Goal: Task Accomplishment & Management: Complete application form

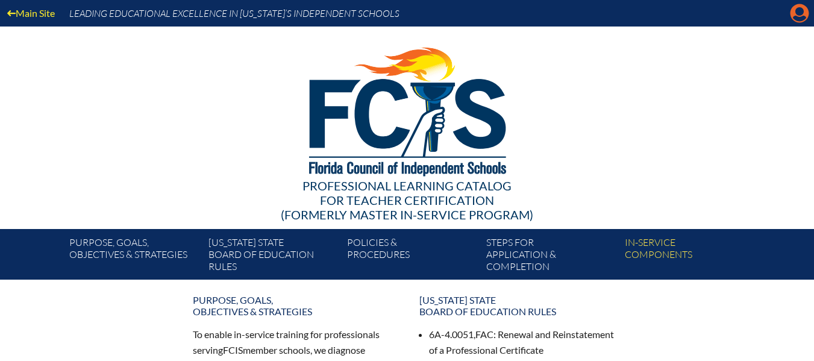
click at [801, 8] on icon "Manage account" at bounding box center [799, 13] width 19 height 19
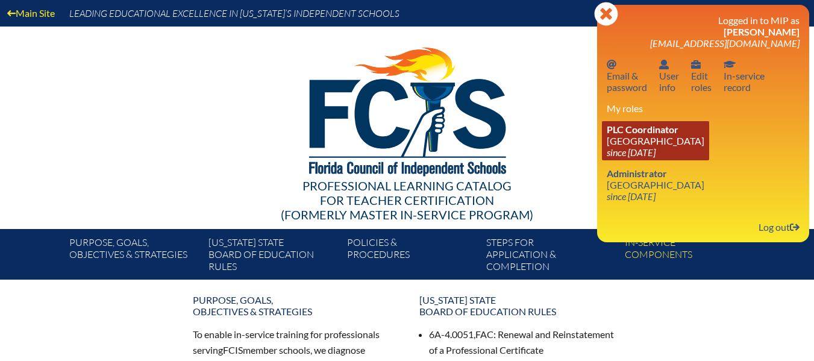
click at [645, 139] on link "PLC Coordinator NSU University School since 2020 Jun 1" at bounding box center [655, 140] width 107 height 39
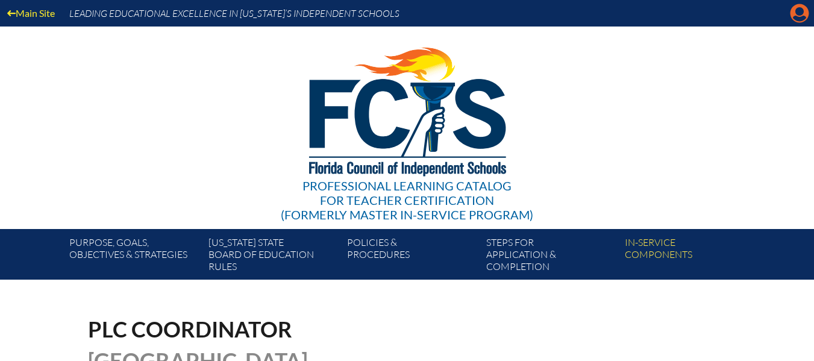
click at [796, 13] on icon "Manage account" at bounding box center [799, 13] width 19 height 19
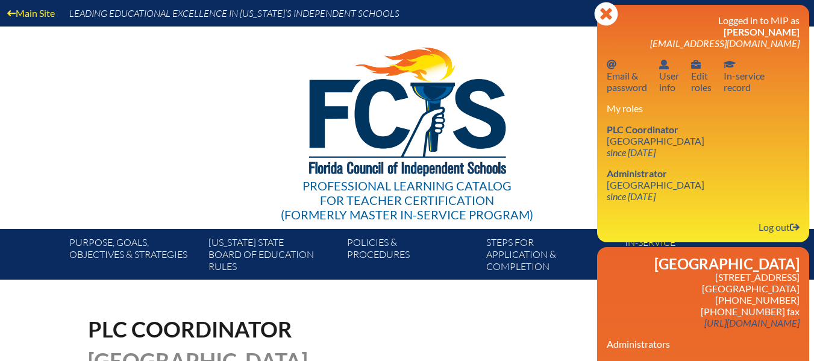
click at [582, 134] on div "Professional Learning Catalog for Teacher Certification (formerly Master In-ser…" at bounding box center [407, 128] width 732 height 202
click at [551, 136] on div "Professional Learning Catalog for Teacher Certification (formerly Master In-ser…" at bounding box center [407, 128] width 732 height 202
click at [608, 6] on icon at bounding box center [605, 13] width 23 height 23
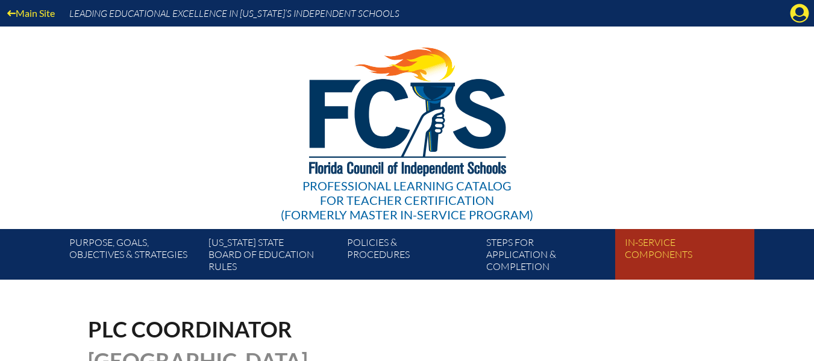
click at [651, 245] on link "In-service components" at bounding box center [689, 257] width 139 height 46
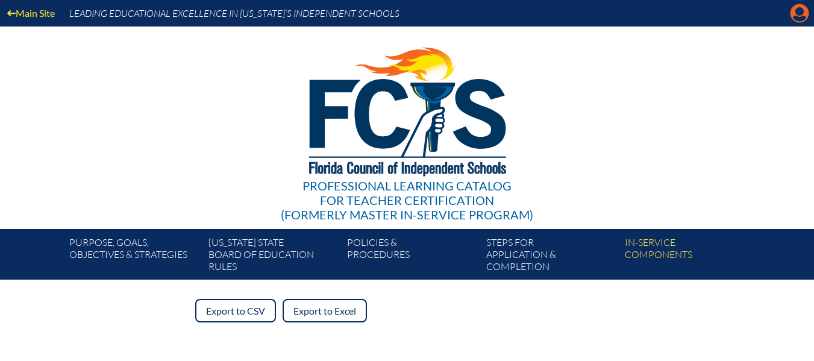
click at [801, 14] on icon "Manage account" at bounding box center [799, 13] width 19 height 19
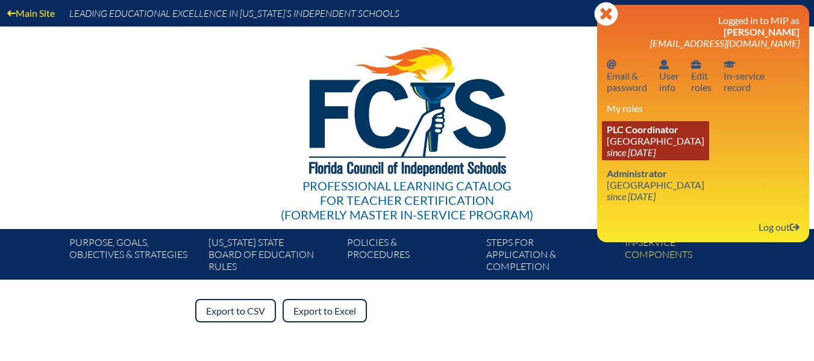
click at [640, 139] on link "PLC Coordinator NSU University School since 2020 Jun 1" at bounding box center [655, 140] width 107 height 39
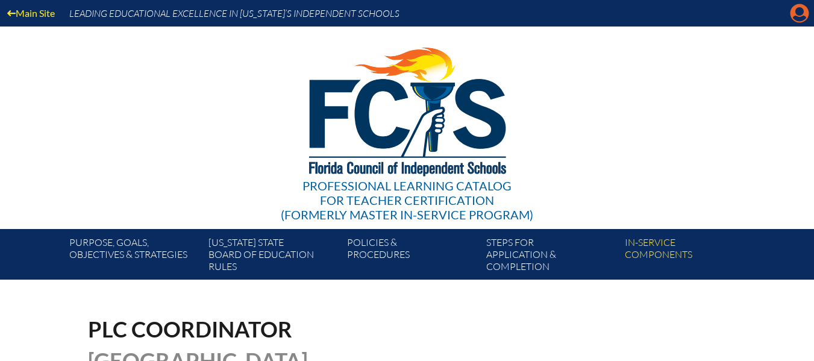
click at [798, 14] on icon "Manage account" at bounding box center [799, 13] width 19 height 19
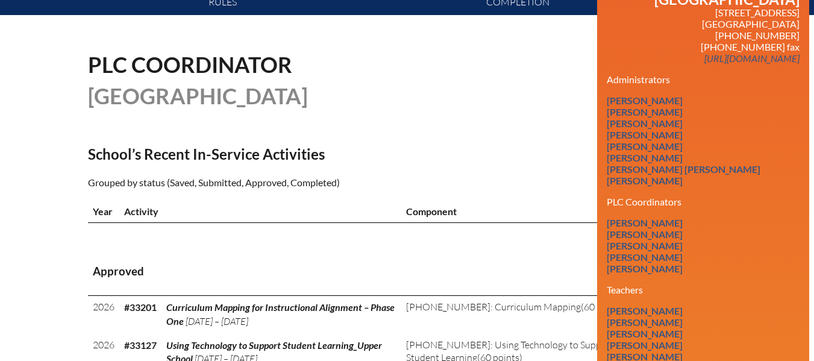
scroll to position [361, 0]
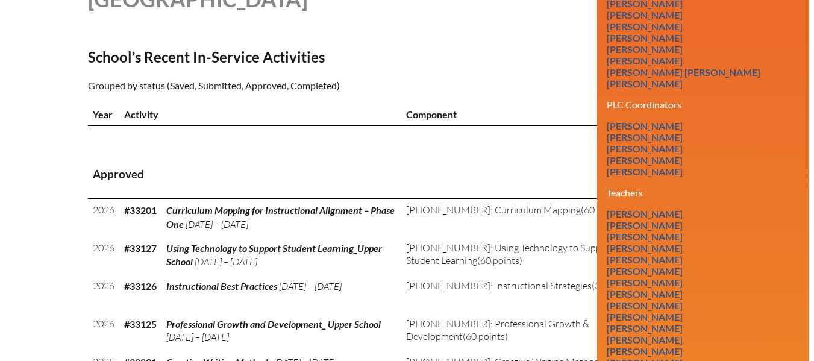
click at [498, 158] on th "Approved" at bounding box center [407, 175] width 639 height 48
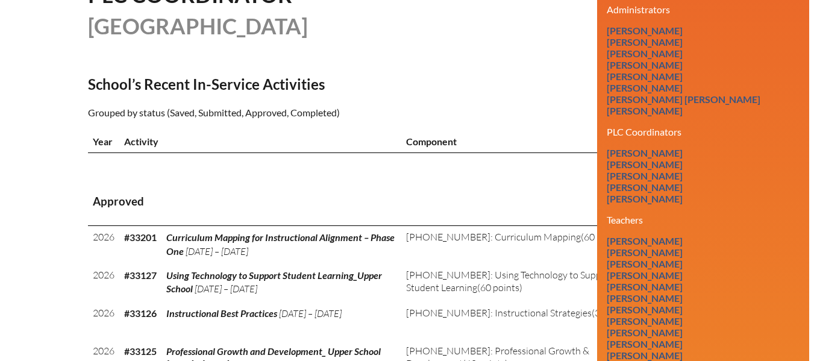
scroll to position [120, 0]
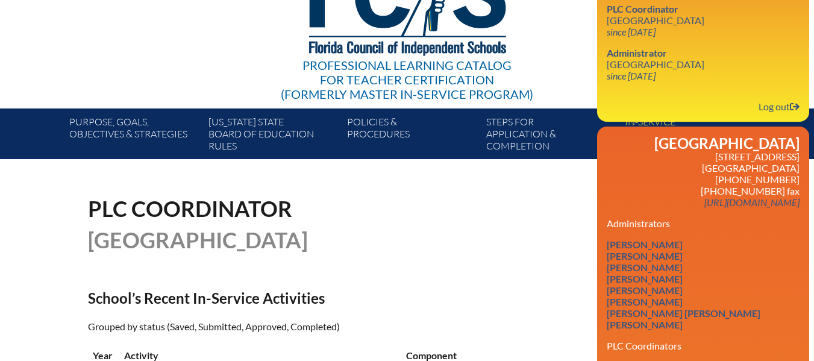
click at [549, 212] on div "PLC Coordinator NSU University School" at bounding box center [407, 224] width 639 height 53
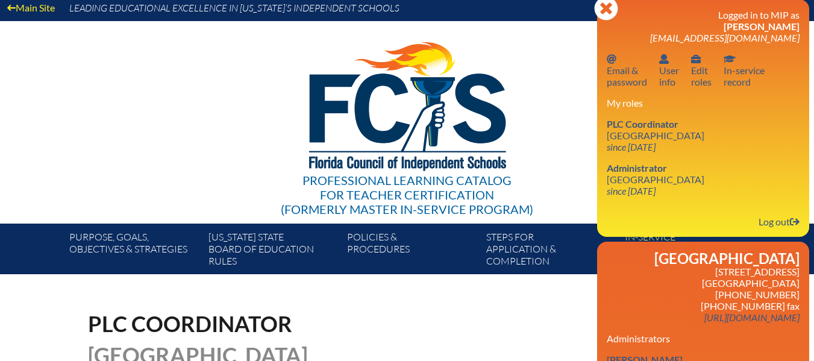
scroll to position [0, 0]
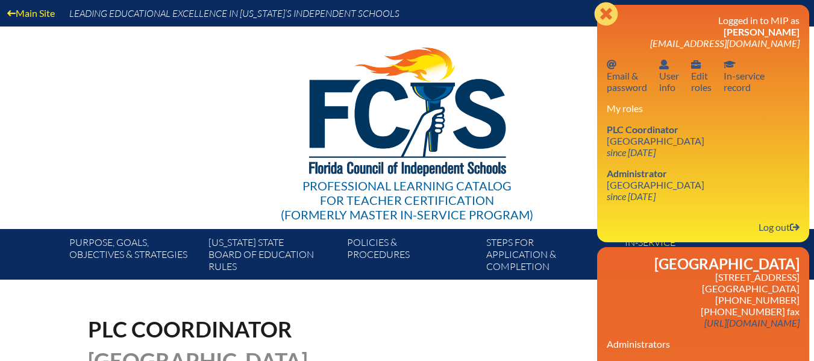
click at [611, 13] on icon at bounding box center [605, 13] width 23 height 23
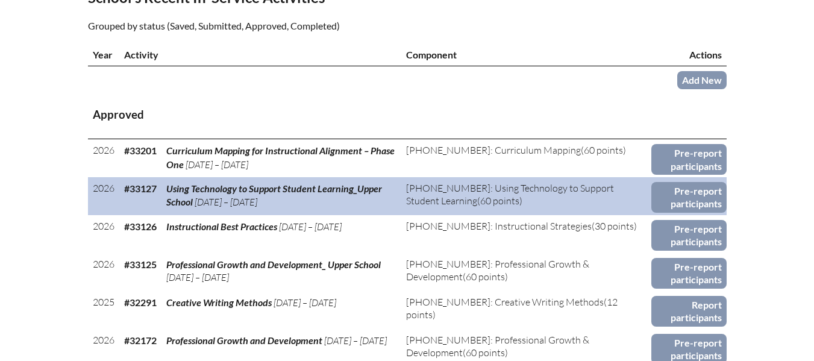
scroll to position [422, 0]
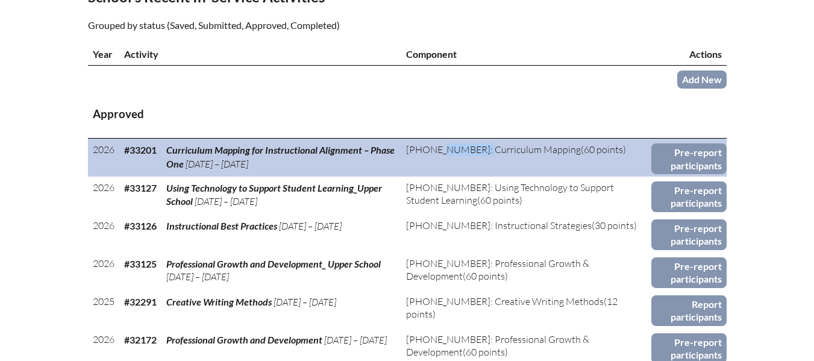
drag, startPoint x: 413, startPoint y: 146, endPoint x: 458, endPoint y: 146, distance: 44.6
click at [458, 146] on span "[PHONE_NUMBER]: Curriculum Mapping" at bounding box center [493, 149] width 175 height 12
copy span "2-007-010"
click at [467, 152] on span "[PHONE_NUMBER]: Curriculum Mapping" at bounding box center [493, 149] width 175 height 12
drag, startPoint x: 464, startPoint y: 146, endPoint x: 548, endPoint y: 147, distance: 83.1
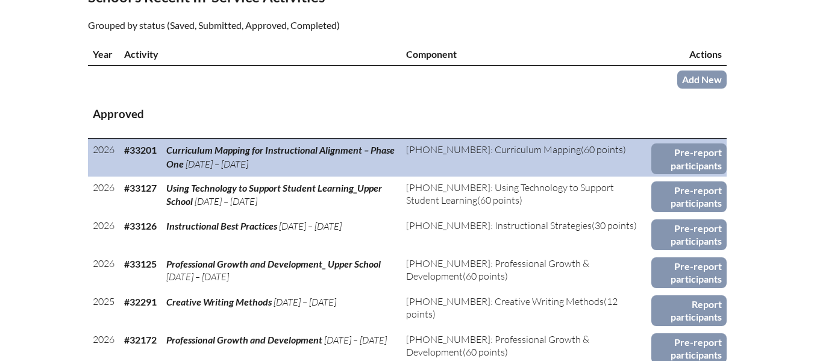
click at [548, 147] on span "[PHONE_NUMBER]: Curriculum Mapping" at bounding box center [493, 149] width 175 height 12
click at [499, 147] on span "[PHONE_NUMBER]: Curriculum Mapping" at bounding box center [493, 149] width 175 height 12
copy span "Curriculum Mapping"
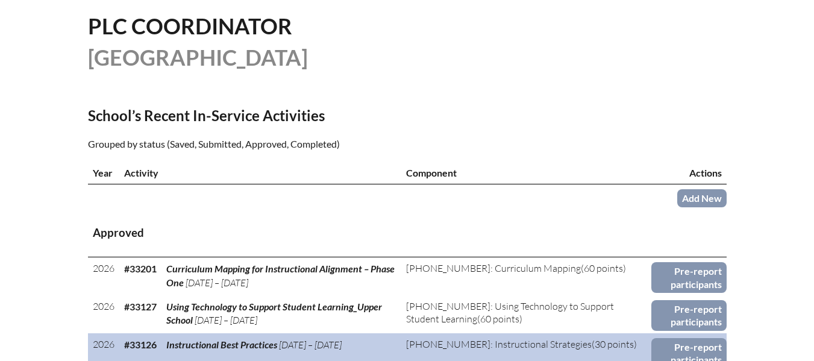
scroll to position [301, 0]
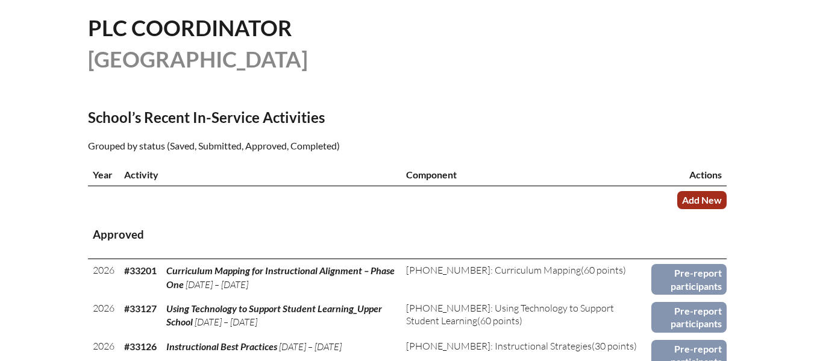
click at [699, 196] on link "Add New" at bounding box center [701, 199] width 49 height 17
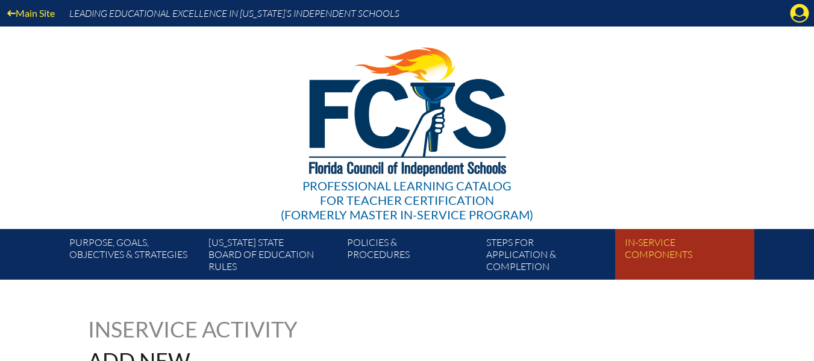
click at [654, 249] on link "In-service components" at bounding box center [689, 257] width 139 height 46
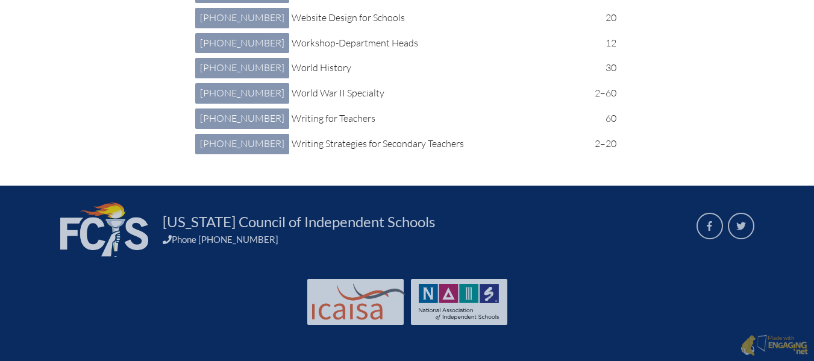
scroll to position [8714, 0]
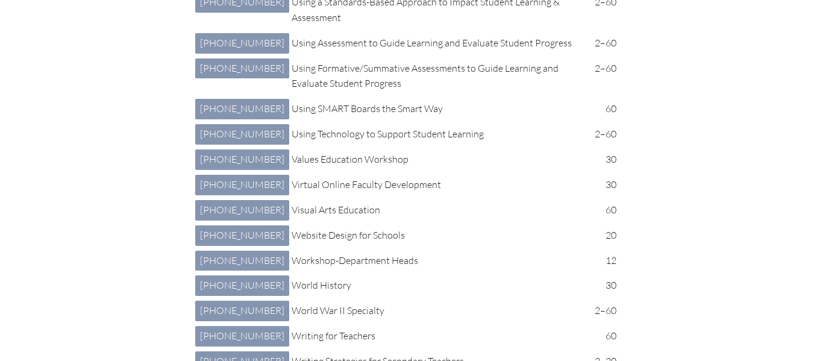
scroll to position [0, 0]
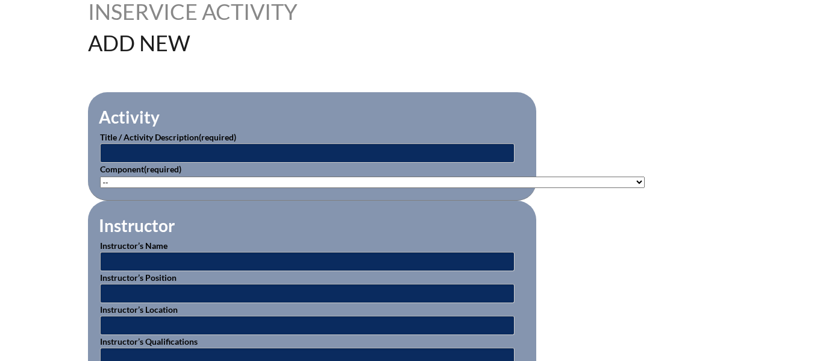
scroll to position [361, 0]
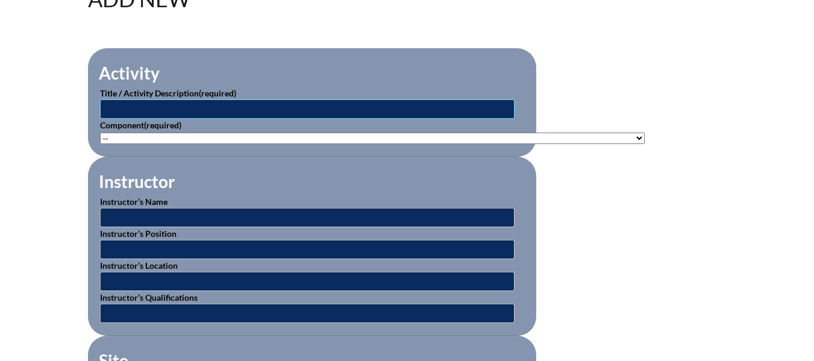
click at [221, 106] on input "text" at bounding box center [307, 108] width 414 height 19
click at [228, 135] on select"]"] "-- 1-000-001: Appropriate Art Activities 1-000-002: Concept and Art Process for…" at bounding box center [372, 138] width 545 height 11
click at [180, 133] on select"]"] "-- 1-000-001: Appropriate Art Activities 1-000-002: Concept and Art Process for…" at bounding box center [372, 138] width 545 height 11
select select"]"] "185448"
click at [100, 133] on select"]"] "-- 1-000-001: Appropriate Art Activities 1-000-002: Concept and Art Process for…" at bounding box center [372, 138] width 545 height 11
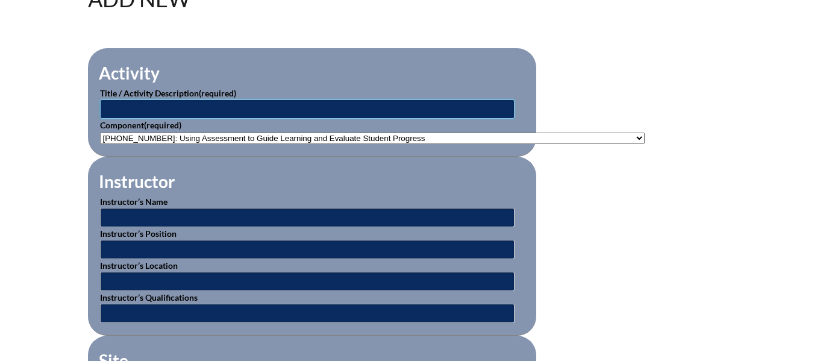
click at [182, 104] on input "text" at bounding box center [307, 108] width 414 height 19
drag, startPoint x: 144, startPoint y: 133, endPoint x: 170, endPoint y: 132, distance: 25.9
click at [170, 133] on select"]"] "-- 1-000-001: Appropriate Art Activities 1-000-002: Concept and Art Process for…" at bounding box center [372, 138] width 545 height 11
click at [228, 107] on input "text" at bounding box center [307, 108] width 414 height 19
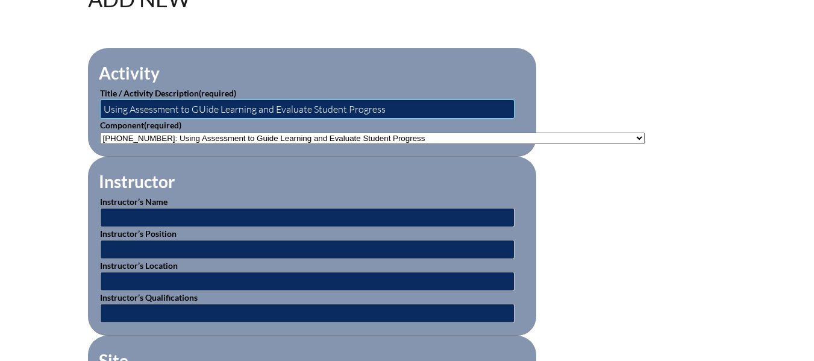
click at [203, 106] on input "Using Assessment to GUide Learning and Evaluate Student Progress" at bounding box center [307, 108] width 414 height 19
type input "Using Assessment to Guide Learning and Evaluate Student Progress"
click at [228, 215] on input "text" at bounding box center [307, 217] width 414 height 19
type input "Dr. Kaiyal"
click at [204, 243] on input "text" at bounding box center [307, 249] width 414 height 19
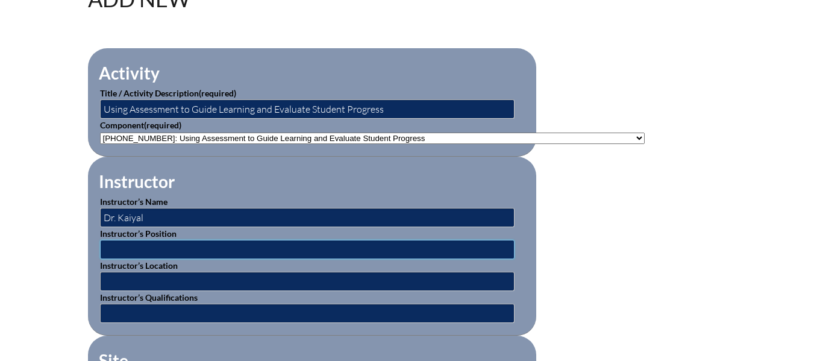
type input "NSU University School, Middle School"
click at [210, 274] on input "text" at bounding box center [307, 281] width 414 height 19
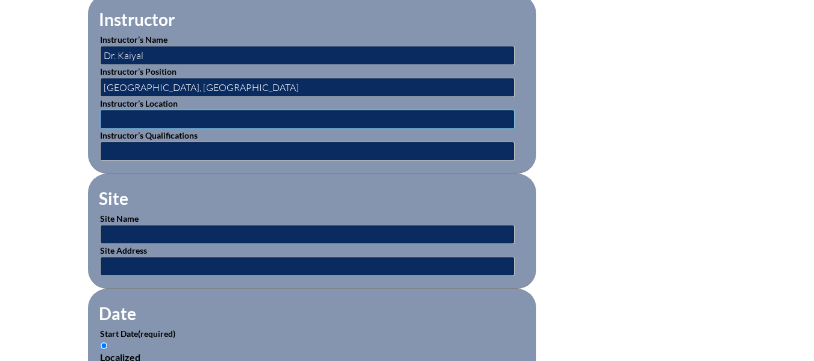
scroll to position [542, 0]
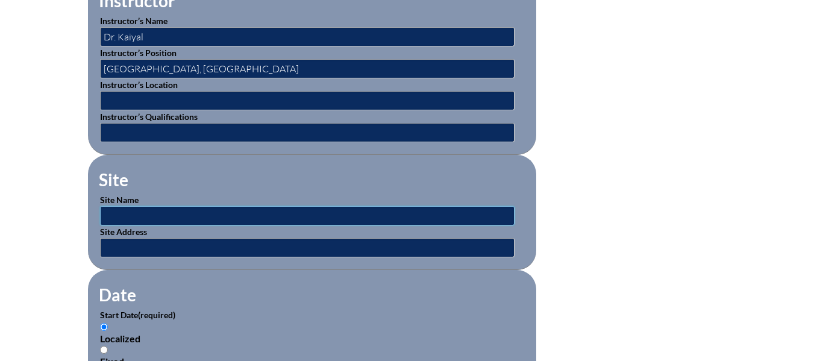
click at [187, 207] on input "text" at bounding box center [307, 215] width 414 height 19
type input "NSU University School, Middle School"
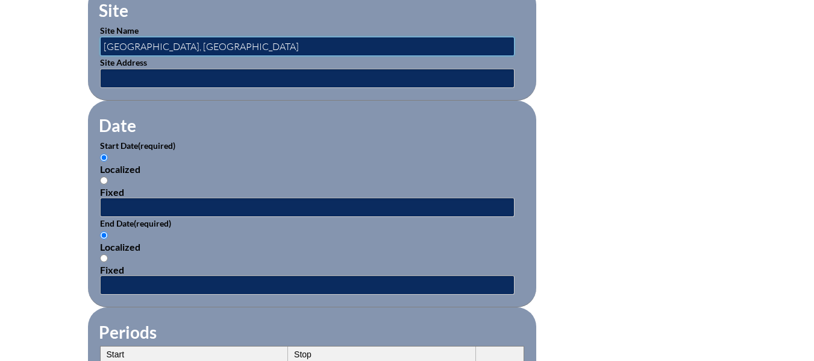
scroll to position [723, 0]
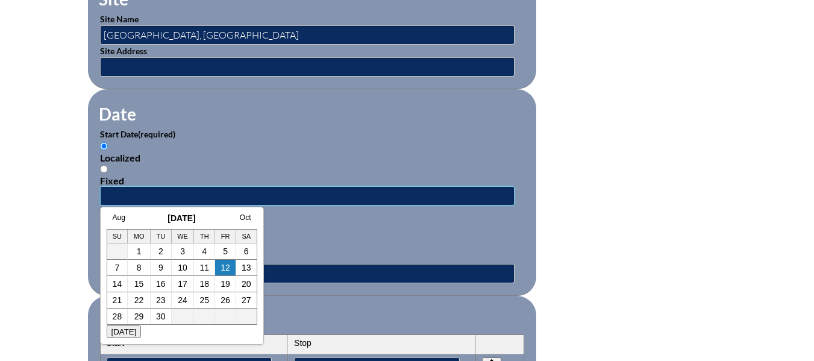
click at [152, 186] on input "text" at bounding box center [307, 195] width 414 height 19
click at [326, 218] on div "Localized Fixed" at bounding box center [312, 241] width 424 height 46
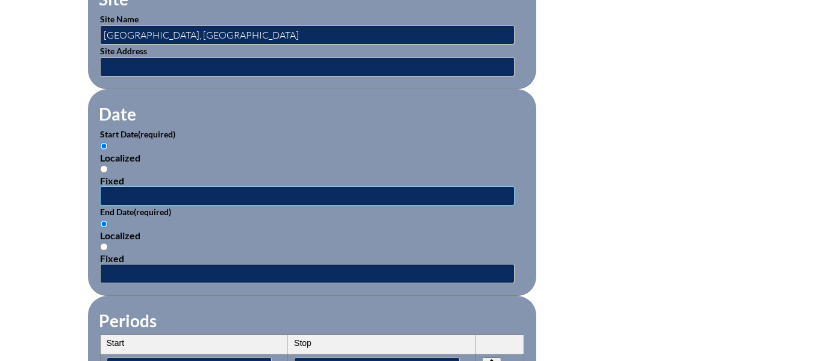
click at [123, 186] on input "text" at bounding box center [307, 195] width 414 height 19
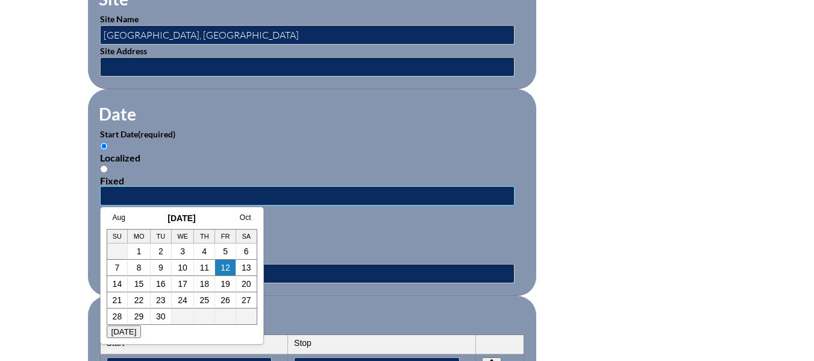
type input "2025-08-13 1:04 PM"
click at [326, 230] on div "Localized" at bounding box center [312, 235] width 424 height 11
click at [108, 228] on input "Localized" at bounding box center [104, 224] width 8 height 8
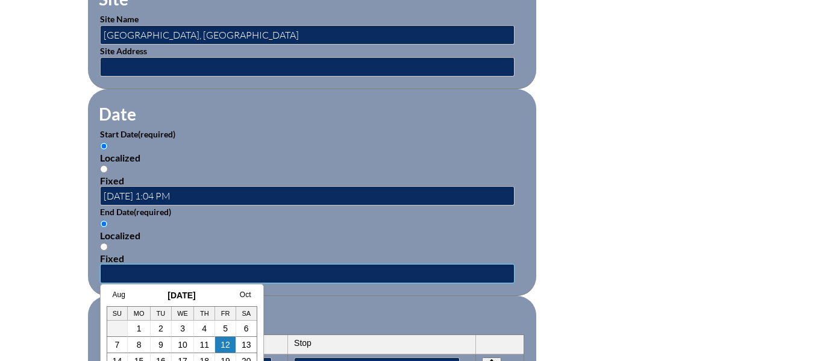
click at [254, 275] on input "text" at bounding box center [307, 273] width 414 height 19
type input "2026-05-22 1:05 PM"
click at [394, 296] on fieldset "Periods Start Stop No rows created Add new row Start Stop Start Stop" at bounding box center [312, 351] width 448 height 110
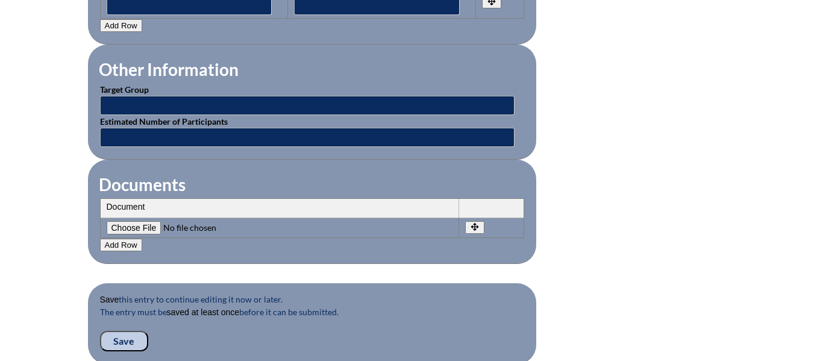
scroll to position [1145, 0]
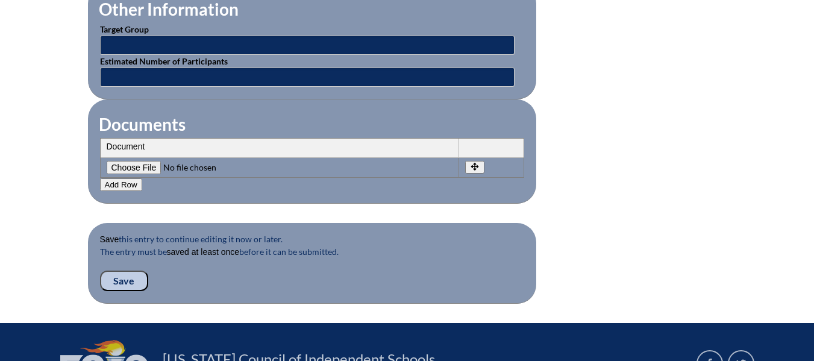
click at [124, 270] on input "Save" at bounding box center [124, 280] width 48 height 20
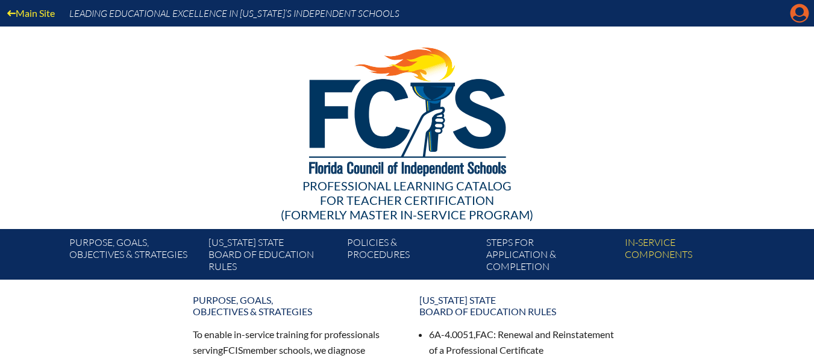
click at [799, 8] on icon "Manage account" at bounding box center [799, 13] width 19 height 19
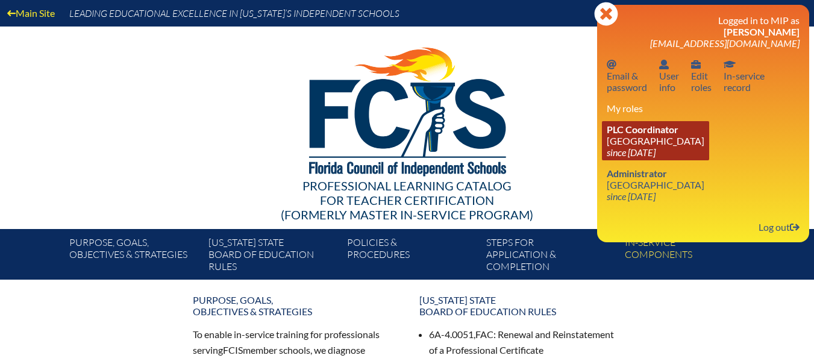
click at [669, 136] on link "PLC Coordinator [GEOGRAPHIC_DATA] since [DATE]" at bounding box center [655, 140] width 107 height 39
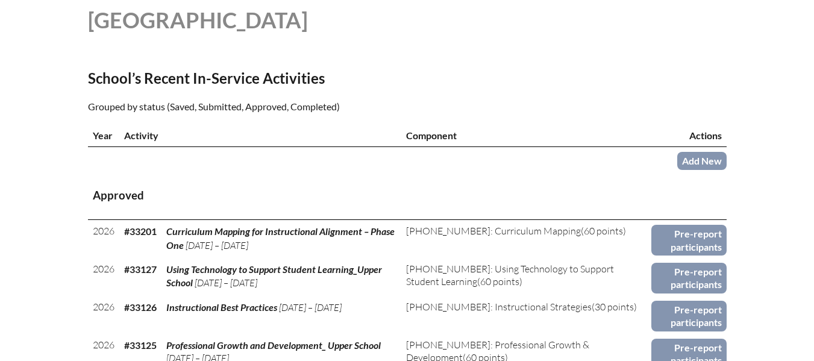
scroll to position [361, 0]
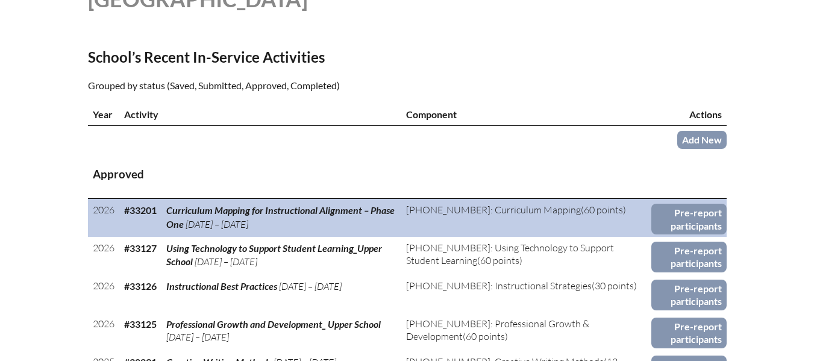
drag, startPoint x: 189, startPoint y: 222, endPoint x: 295, endPoint y: 223, distance: 106.0
click at [295, 223] on td "Curriculum Mapping for Instructional Alignment – Phase One [DATE] – [DATE]" at bounding box center [281, 218] width 240 height 38
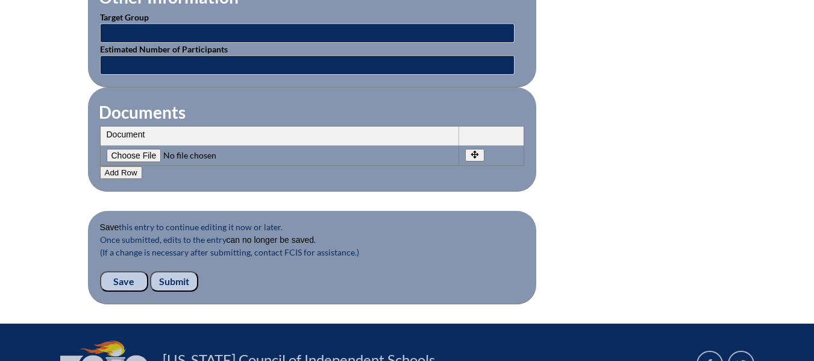
scroll to position [1205, 0]
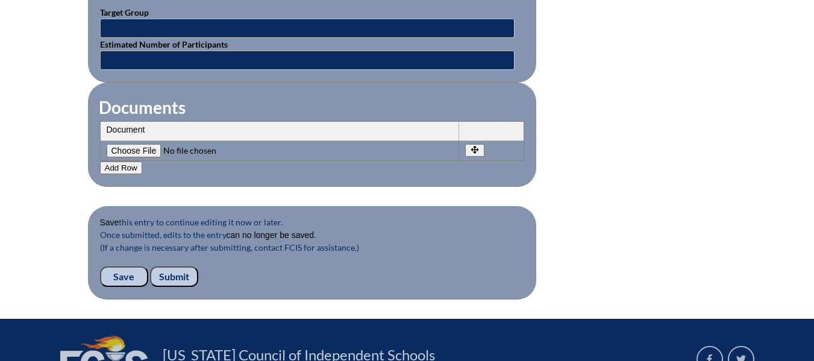
click at [179, 268] on input "Submit" at bounding box center [174, 276] width 48 height 20
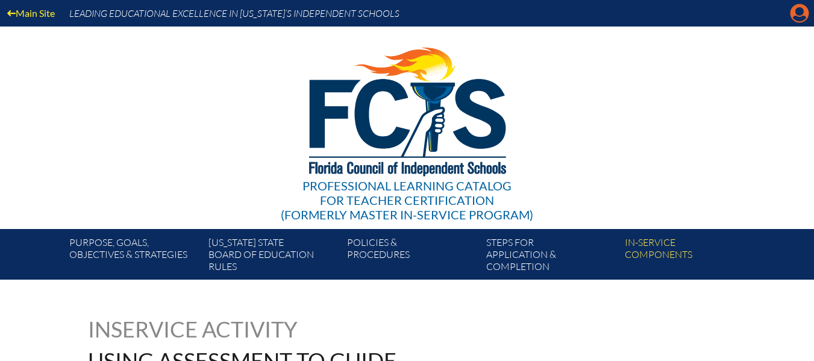
click at [793, 14] on icon at bounding box center [799, 13] width 19 height 19
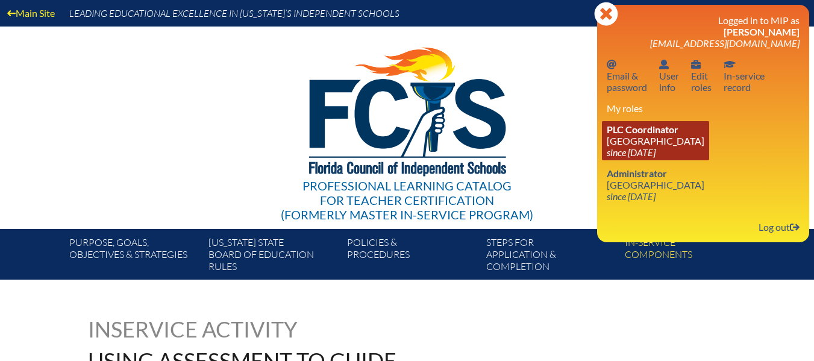
click at [635, 143] on link "PLC Coordinator NSU University School since 2020 Jun 1" at bounding box center [655, 140] width 107 height 39
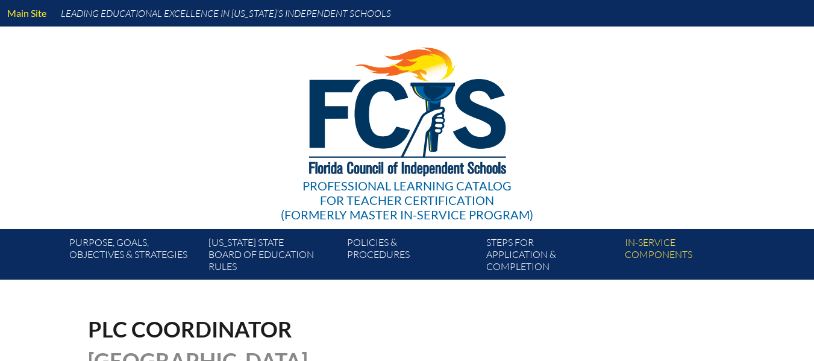
scroll to position [361, 0]
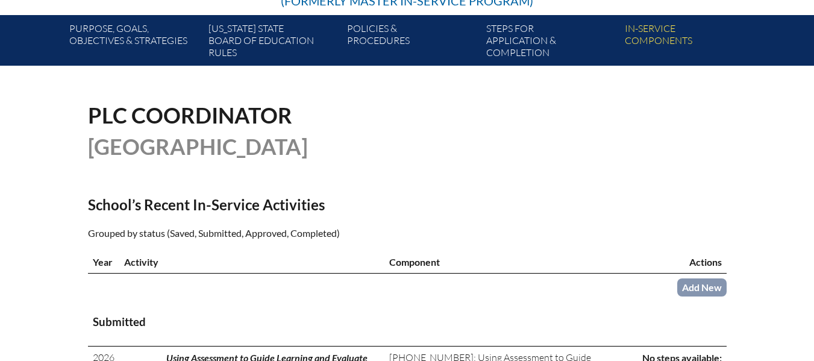
scroll to position [241, 0]
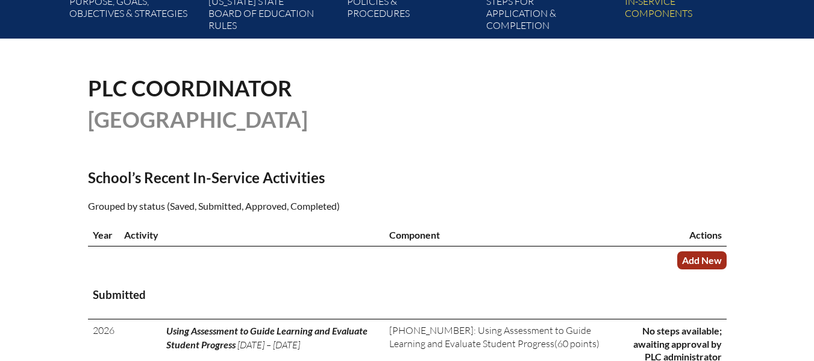
click at [706, 262] on link "Add New" at bounding box center [701, 259] width 49 height 17
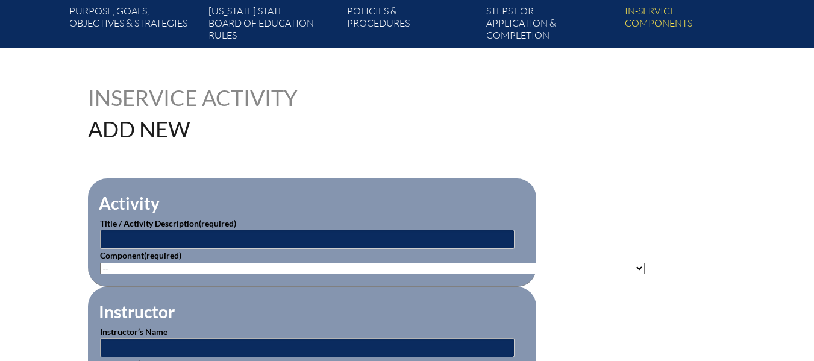
scroll to position [241, 0]
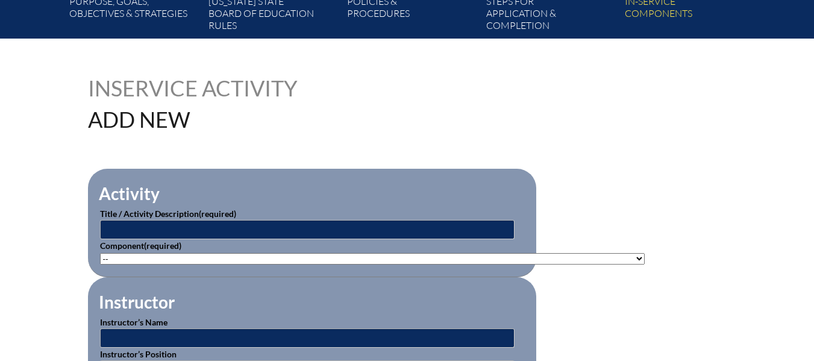
click at [516, 253] on select"]"] "-- [PHONE_NUMBER]: Appropriate Art Activities [PHONE_NUMBER]: Concept and Art P…" at bounding box center [372, 258] width 545 height 11
click at [189, 253] on select"]"] "-- [PHONE_NUMBER]: Appropriate Art Activities [PHONE_NUMBER]: Concept and Art P…" at bounding box center [372, 258] width 545 height 11
select select"]"] "20457"
click at [100, 253] on select"]"] "-- [PHONE_NUMBER]: Appropriate Art Activities [PHONE_NUMBER]: Concept and Art P…" at bounding box center [372, 258] width 545 height 11
click at [187, 227] on input "text" at bounding box center [307, 229] width 414 height 19
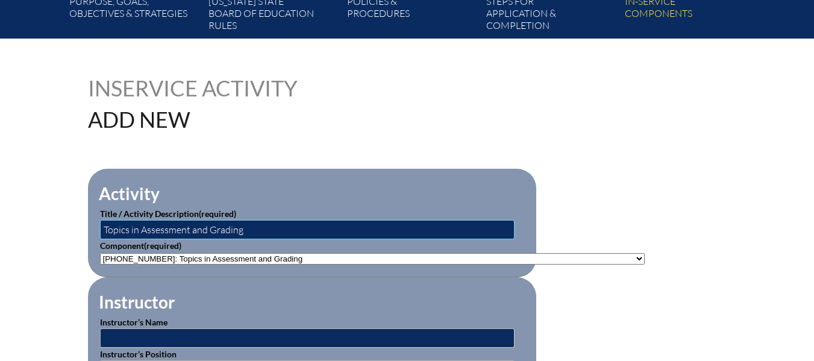
type input "Topics in Assessment and Grading"
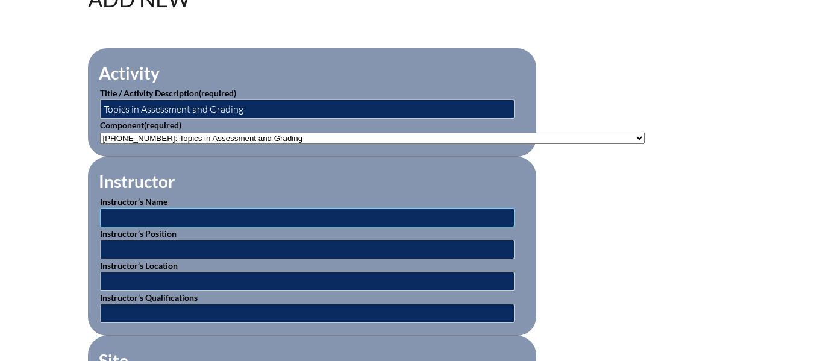
click at [358, 217] on input "text" at bounding box center [307, 217] width 414 height 19
type input "Dr. Kaiyal"
click at [176, 247] on input "text" at bounding box center [307, 249] width 414 height 19
type input "[GEOGRAPHIC_DATA], [GEOGRAPHIC_DATA]"
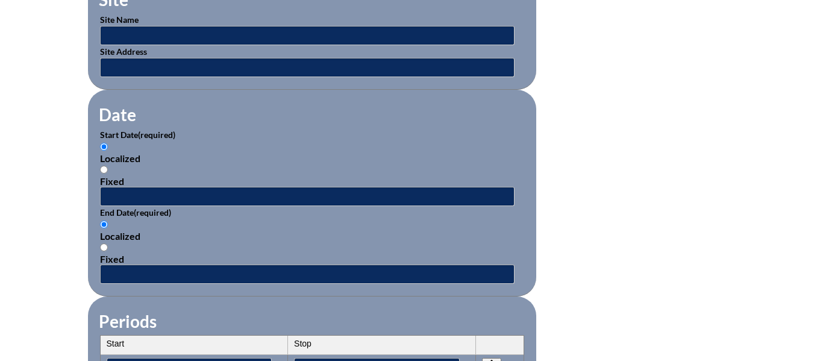
scroll to position [723, 0]
click at [333, 178] on div "Fixed" at bounding box center [312, 180] width 424 height 11
click at [108, 173] on input "Fixed" at bounding box center [104, 169] width 8 height 8
radio input "true"
click at [274, 205] on p "End Date (required)" at bounding box center [312, 211] width 424 height 13
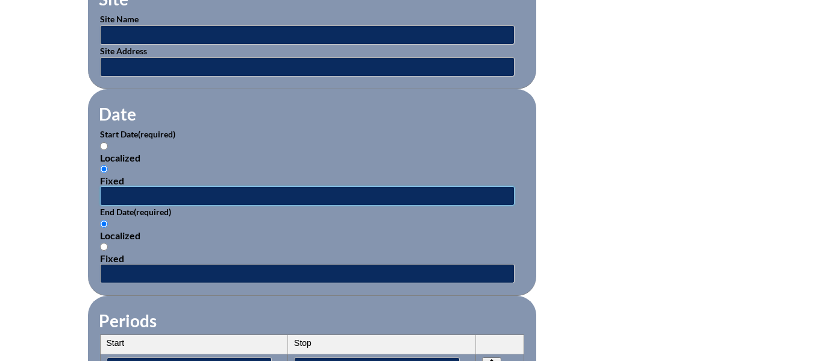
click at [275, 191] on input "text" at bounding box center [307, 195] width 414 height 19
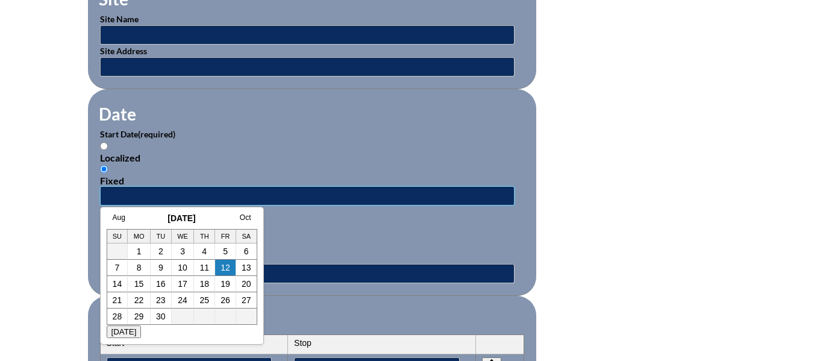
type input "[DATE] 1:04 PM"
click at [372, 230] on div "Localized" at bounding box center [312, 235] width 424 height 11
click at [108, 228] on input "Localized" at bounding box center [104, 224] width 8 height 8
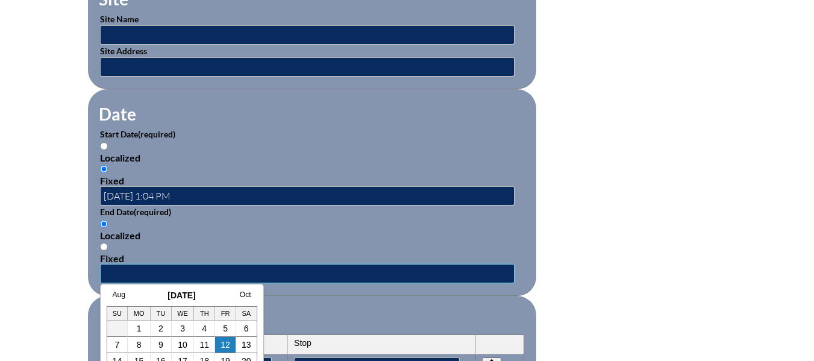
click at [298, 269] on input "text" at bounding box center [307, 273] width 414 height 19
type input "[DATE] 1:05 PM"
click at [619, 252] on form "Activity Title / Activity Description (required) Topics in Assessment and Gradi…" at bounding box center [407, 206] width 639 height 1038
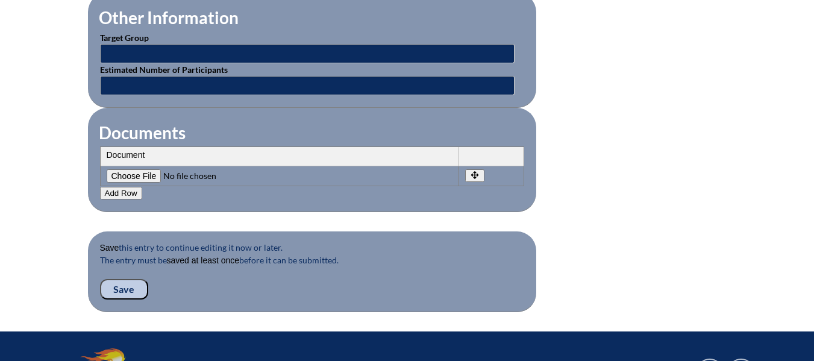
scroll to position [1145, 0]
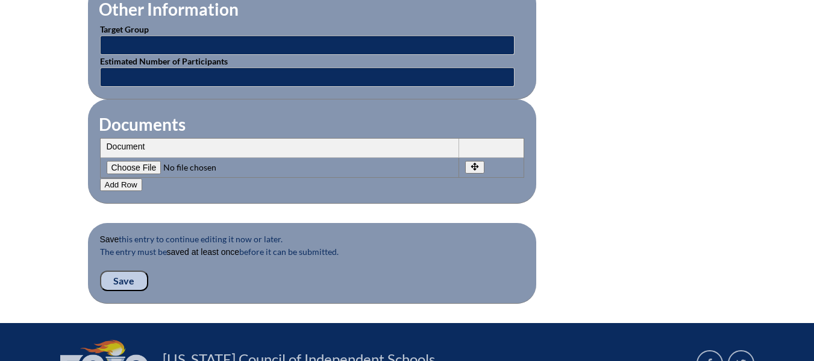
click at [131, 270] on input "Save" at bounding box center [124, 280] width 48 height 20
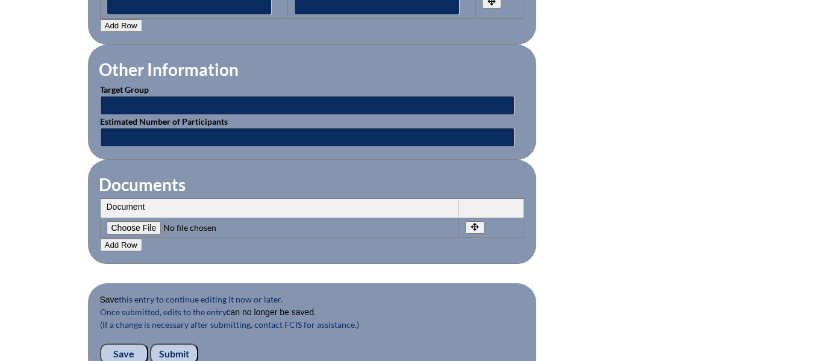
scroll to position [1307, 0]
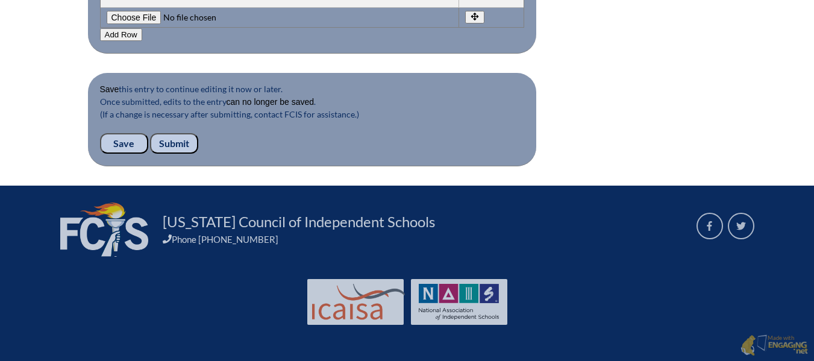
click at [177, 142] on input "Submit" at bounding box center [174, 143] width 48 height 20
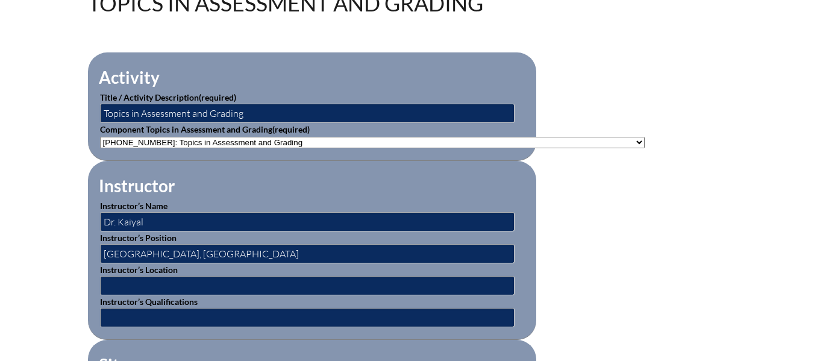
scroll to position [361, 0]
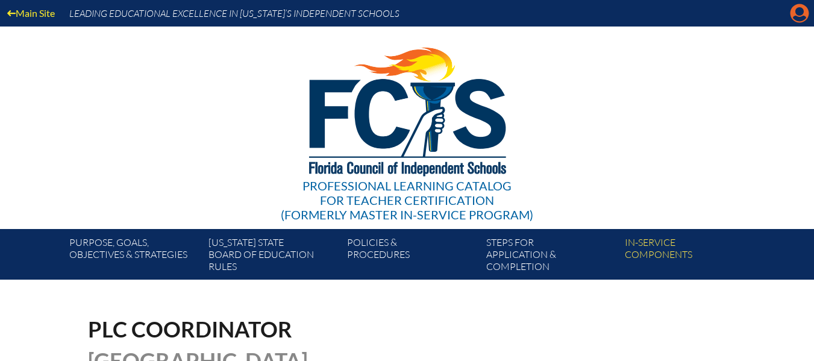
click at [792, 13] on icon at bounding box center [799, 13] width 19 height 19
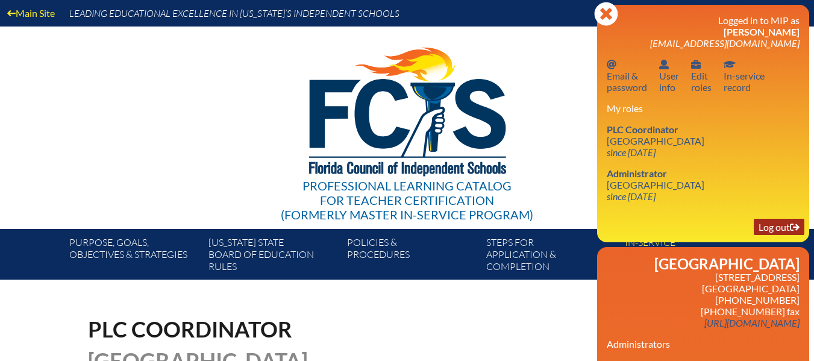
click at [775, 220] on link "Log out Log out" at bounding box center [779, 227] width 51 height 16
